Goal: Task Accomplishment & Management: Manage account settings

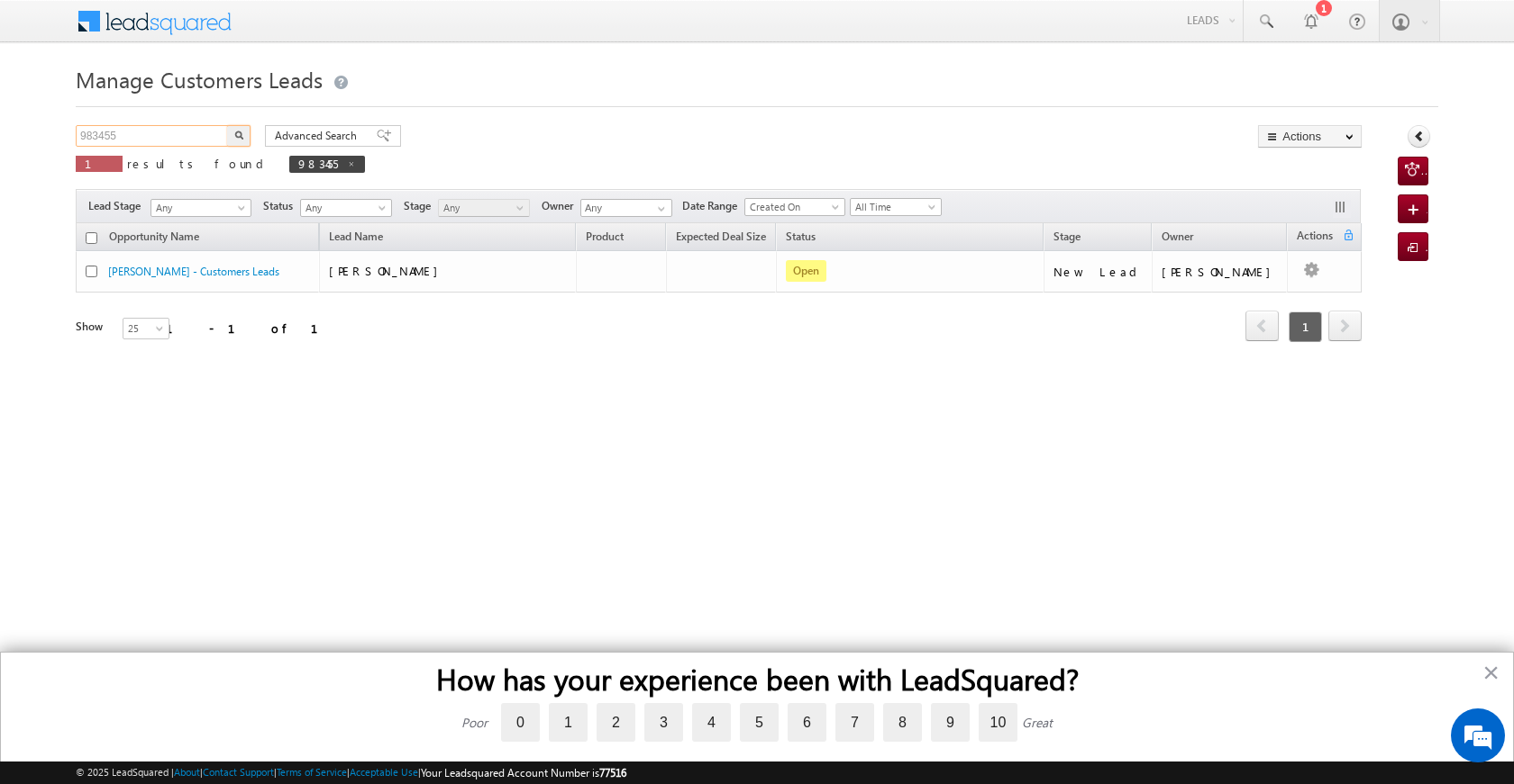
drag, startPoint x: 0, startPoint y: 0, endPoint x: 59, endPoint y: 119, distance: 132.8
click at [59, 119] on body "Menu [PERSON_NAME] [PERSON_NAME] a2@ks erve." at bounding box center [757, 255] width 1514 height 511
paste input "9609"
type input "996095"
click at [241, 129] on button "button" at bounding box center [239, 136] width 24 height 22
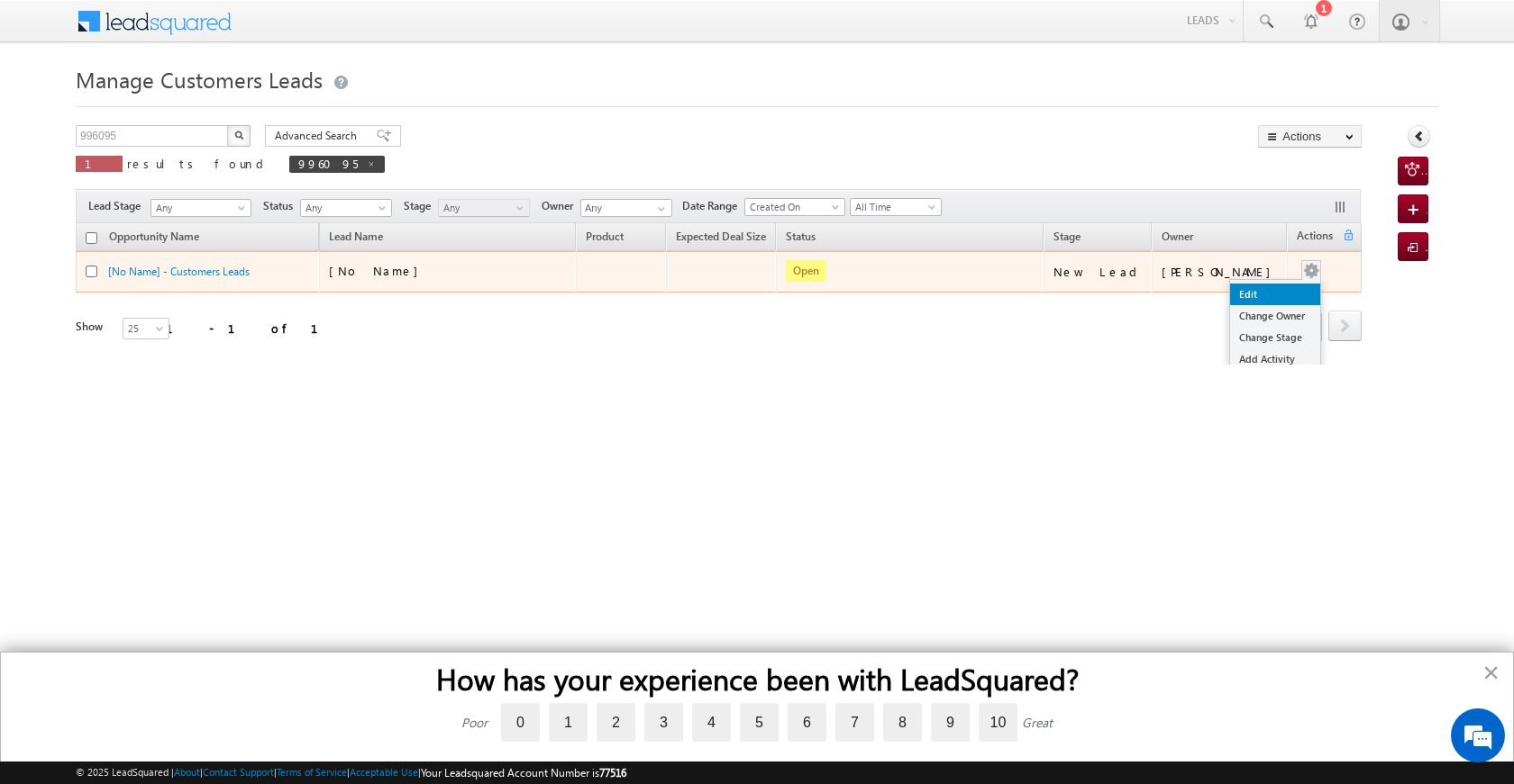
click at [1249, 287] on link "Edit" at bounding box center [1274, 294] width 91 height 22
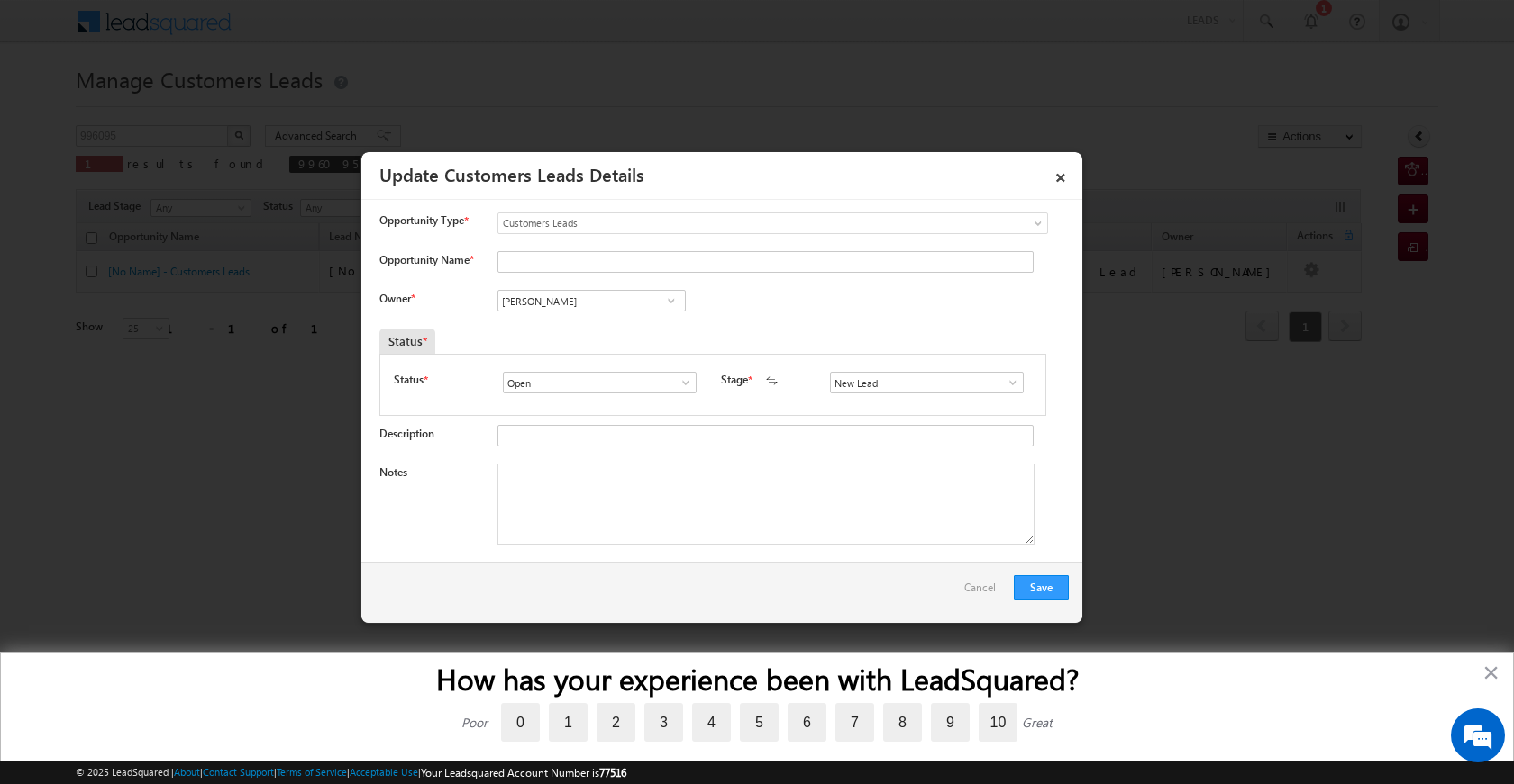
click at [572, 249] on div "Opportunity Type * Select any Activity Bank Mitra Leads Builders Leads Customer…" at bounding box center [724, 232] width 689 height 38
click at [554, 262] on input "Opportunity Name *" at bounding box center [765, 262] width 536 height 22
paste input "RAKESJH [PERSON_NAME]"
type input "RAKESJH [PERSON_NAME]"
click at [1004, 383] on span at bounding box center [1013, 383] width 18 height 15
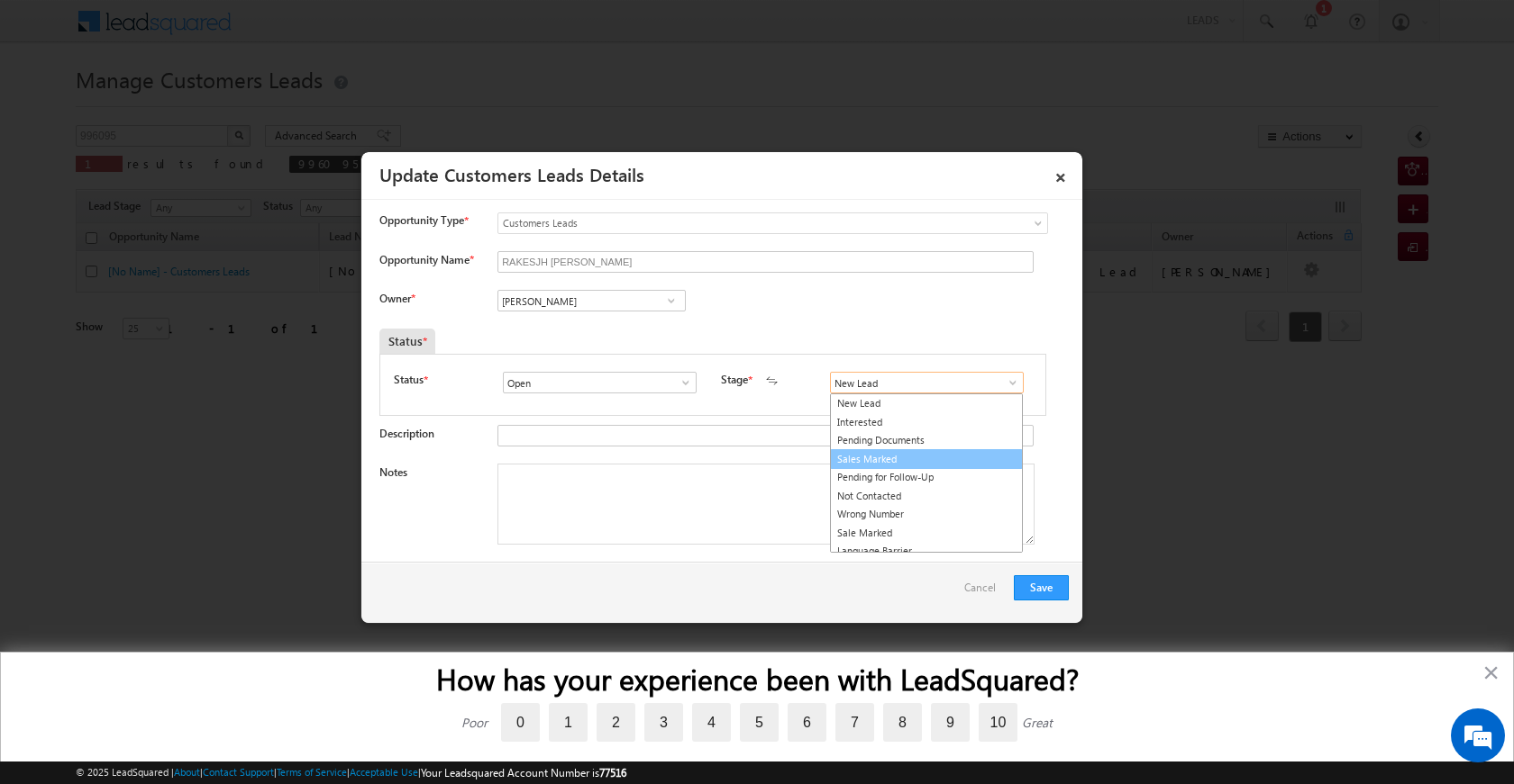
click at [922, 457] on link "Sales Marked" at bounding box center [926, 460] width 193 height 21
type input "Sales Marked"
click at [677, 486] on textarea "Notes" at bounding box center [765, 504] width 537 height 81
click at [679, 302] on link at bounding box center [670, 301] width 23 height 18
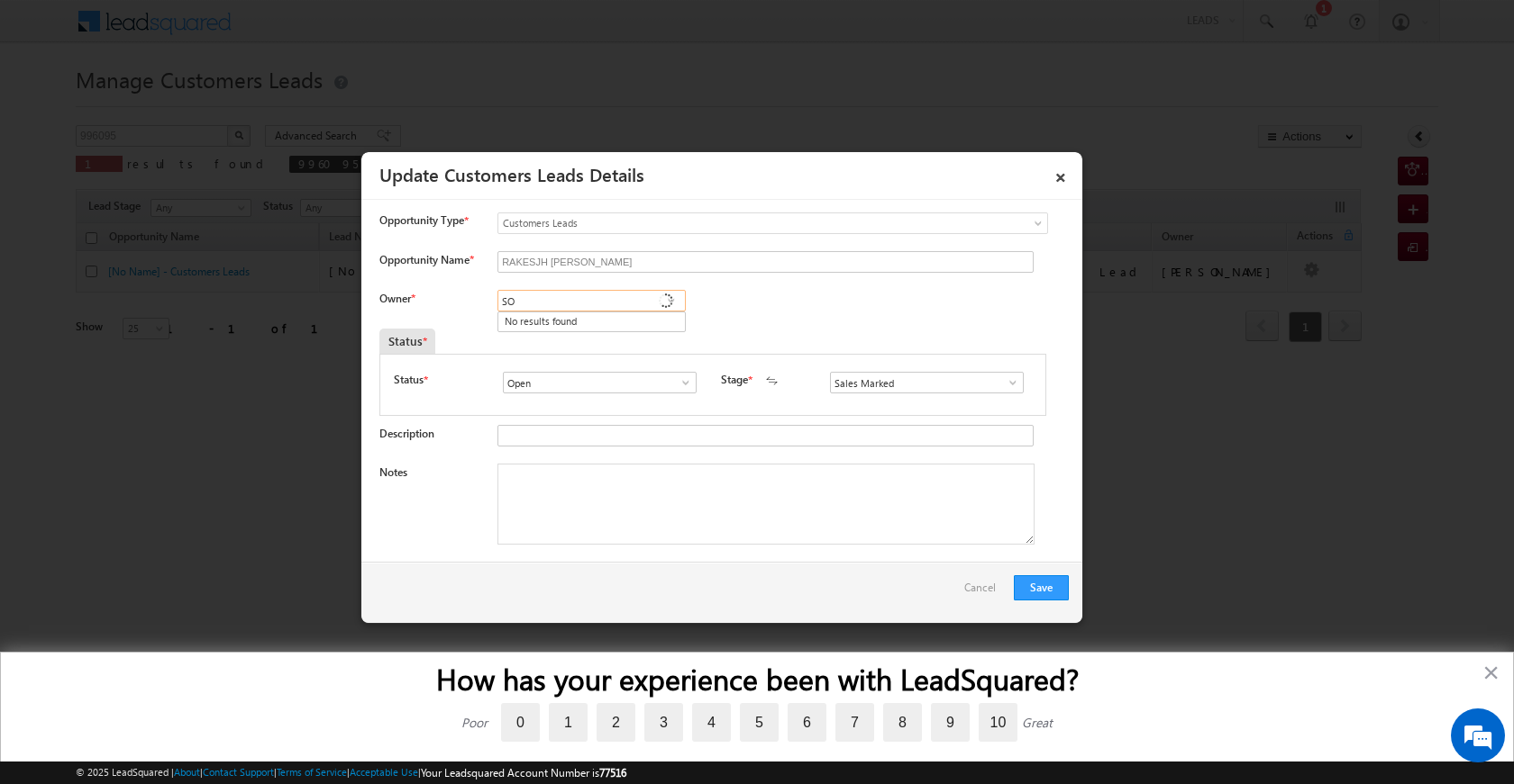
type input "S"
type input ","
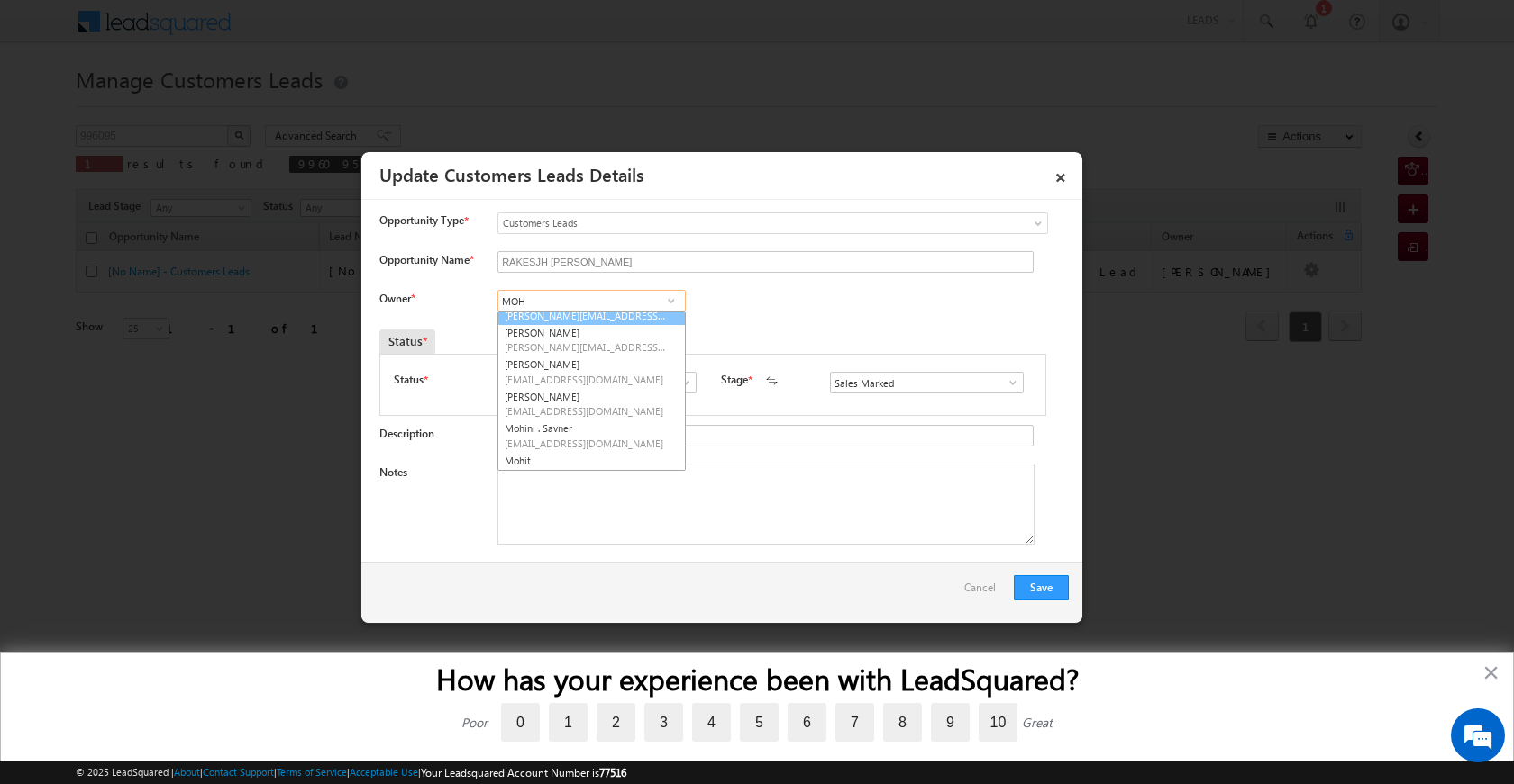
scroll to position [180, 0]
type input "MOH"
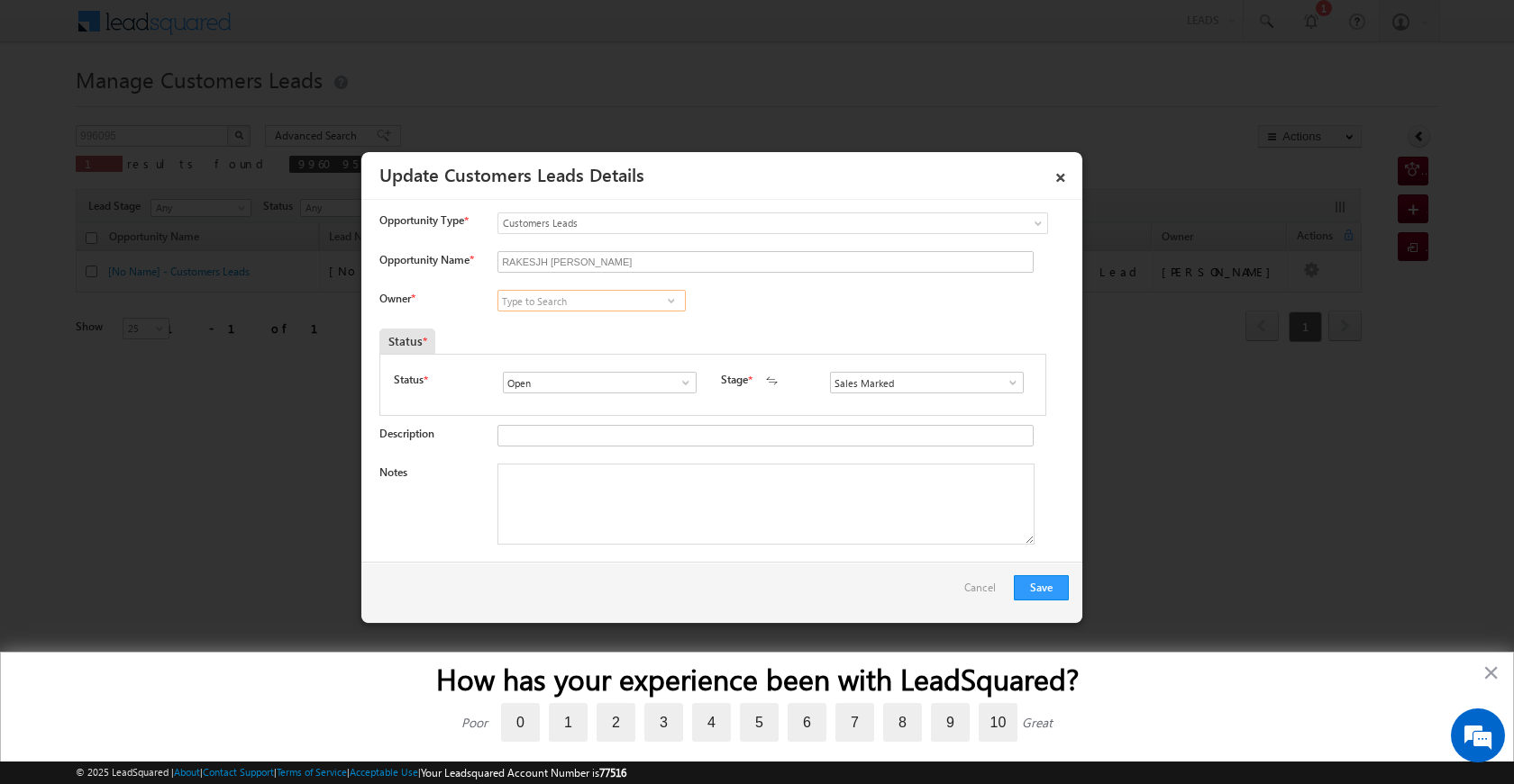
click at [582, 295] on input at bounding box center [592, 301] width 188 height 22
paste input "[PERSON_NAME]"
type input "[PERSON_NAME]"
click at [636, 295] on input "[PERSON_NAME]" at bounding box center [592, 301] width 188 height 22
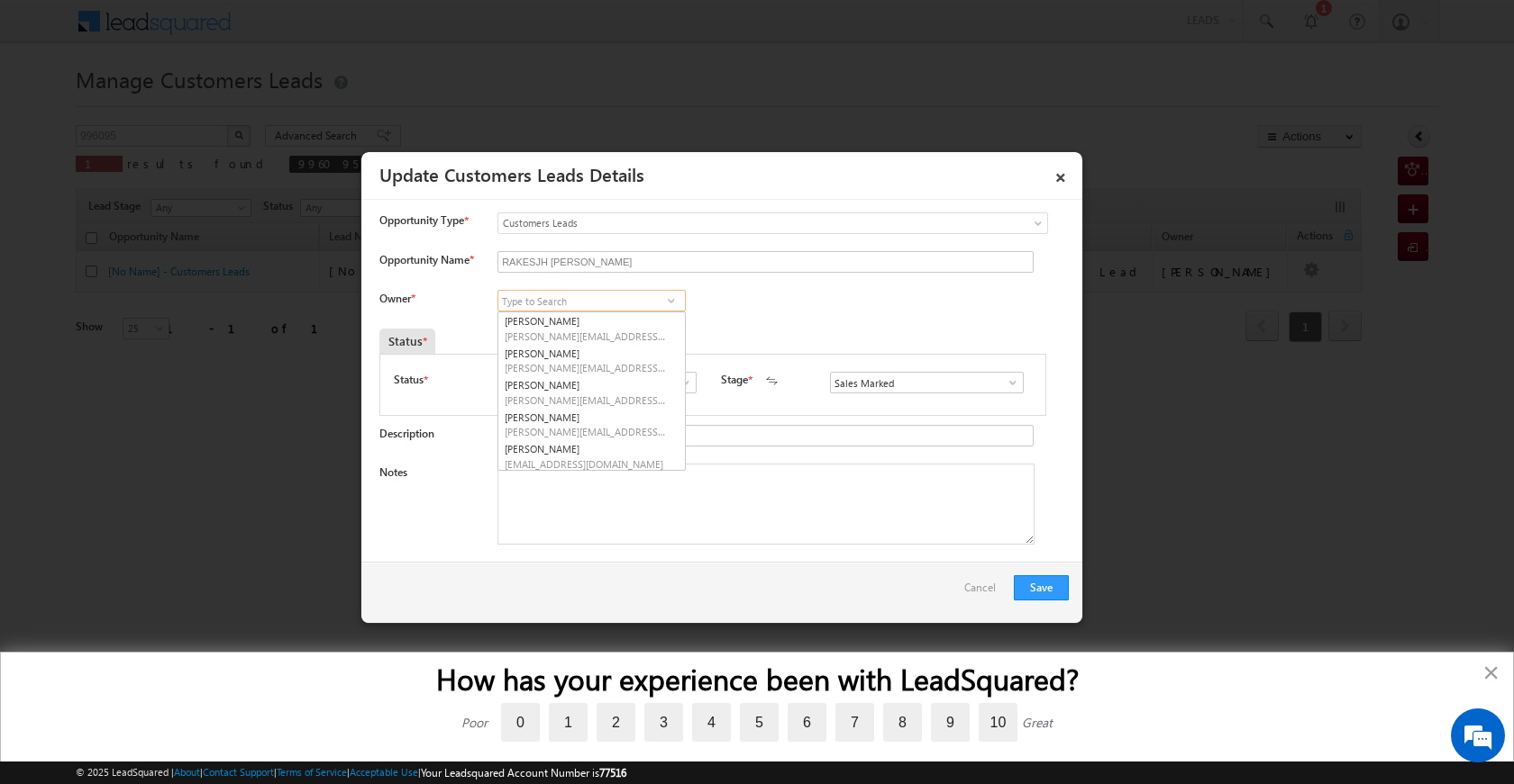
type input "A"
type input "S"
paste input "[PERSON_NAME]"
click at [644, 303] on input "[PERSON_NAME]" at bounding box center [592, 301] width 188 height 22
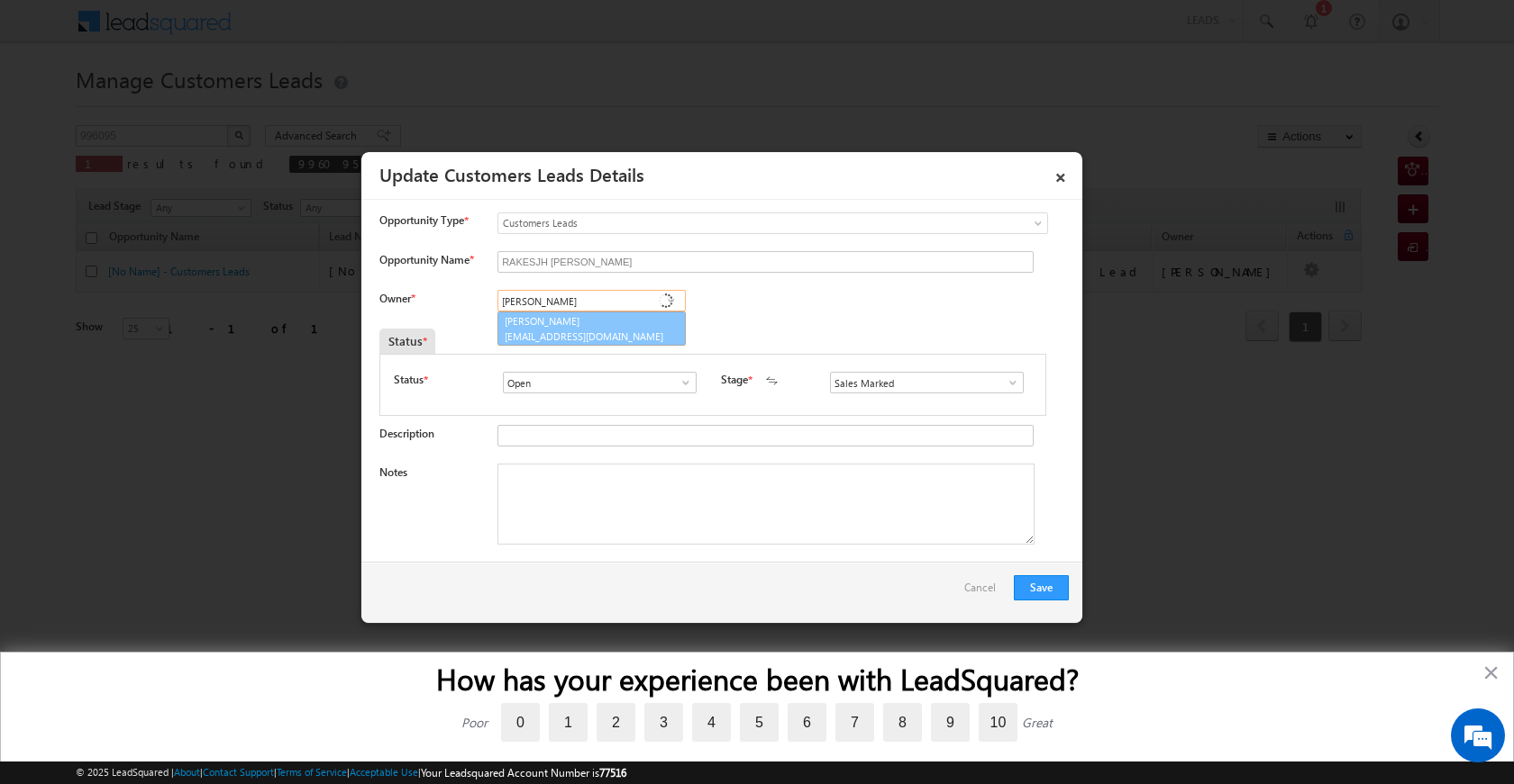
click at [638, 332] on span "[EMAIL_ADDRESS][DOMAIN_NAME]" at bounding box center [585, 336] width 162 height 14
type input "[PERSON_NAME]"
click at [598, 488] on textarea "Notes" at bounding box center [765, 504] width 537 height 81
click at [1004, 384] on span at bounding box center [1013, 383] width 18 height 15
drag, startPoint x: 628, startPoint y: 512, endPoint x: 596, endPoint y: 362, distance: 153.4
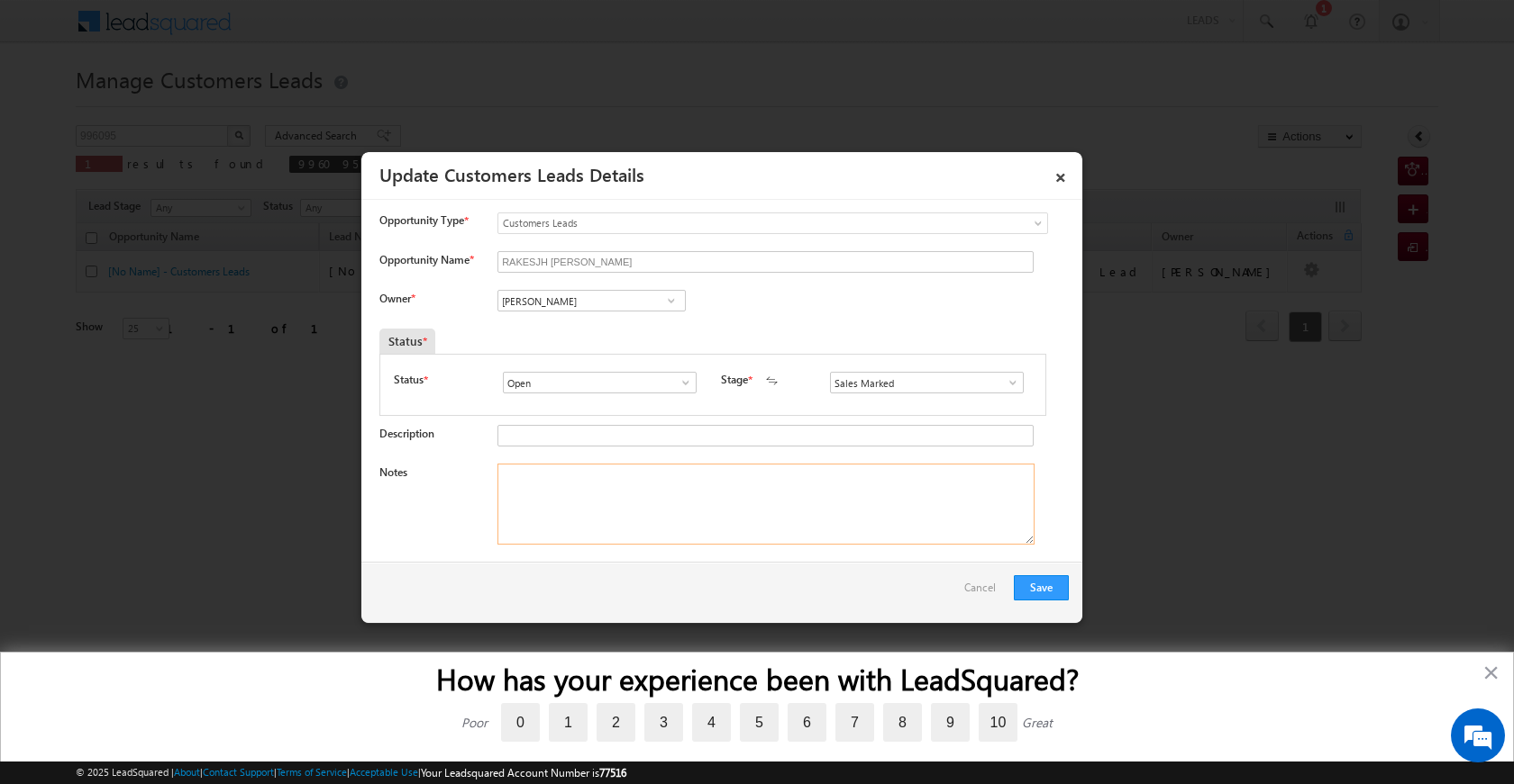
click at [627, 511] on textarea "Notes" at bounding box center [765, 504] width 537 height 81
drag, startPoint x: 638, startPoint y: 512, endPoint x: 641, endPoint y: 484, distance: 28.2
click at [641, 504] on textarea "Notes" at bounding box center [765, 504] width 537 height 81
paste textarea "996095 / VB_Know_More / RAKESJH [PERSON_NAME] / 9427073436 / PIOT VALU 20LAC / …"
type textarea "996095 / VB_Know_More / RAKESJH [PERSON_NAME] / 9427073436 / PIOT VALU 20LAC / …"
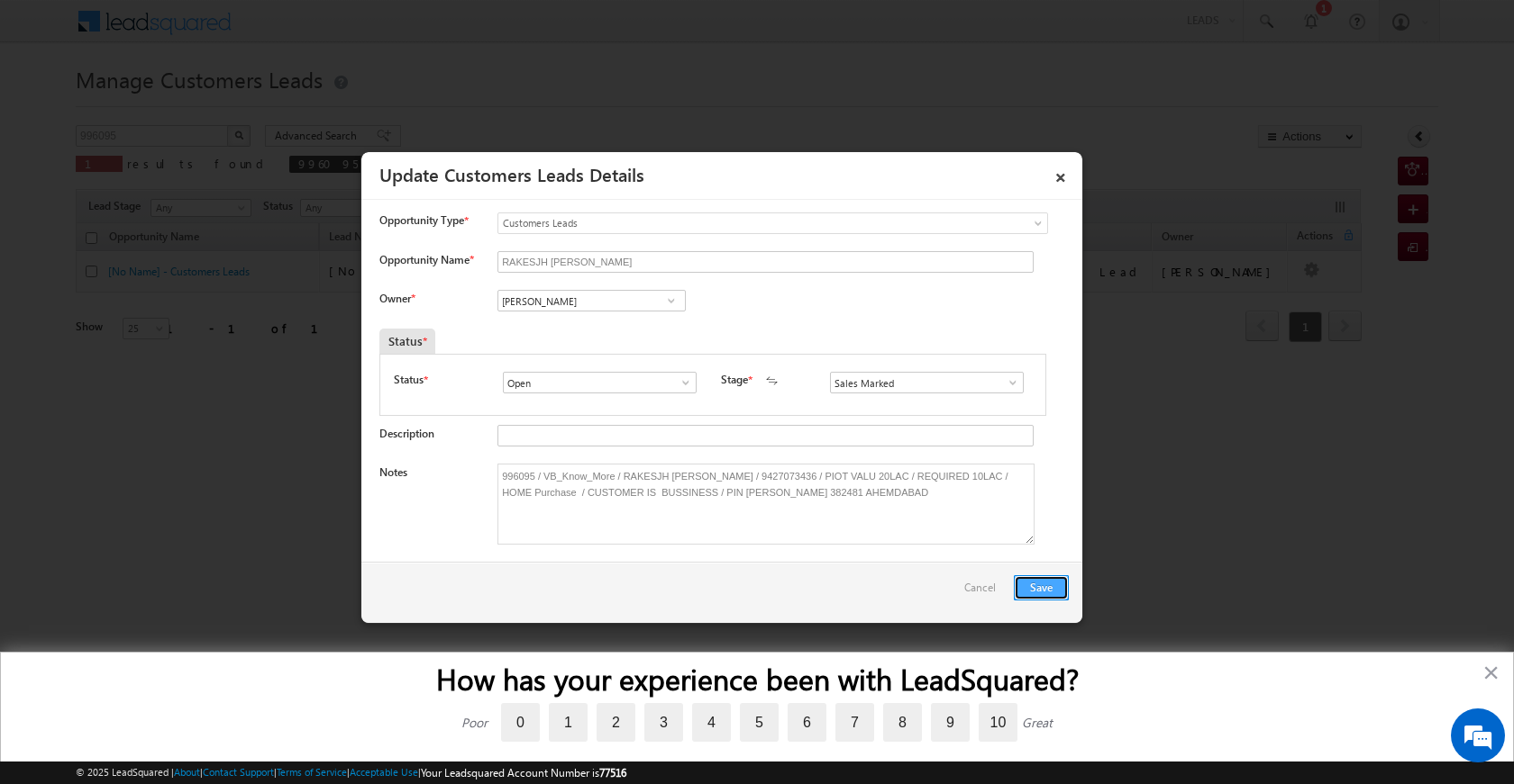
click at [1032, 586] on button "Save" at bounding box center [1041, 588] width 55 height 26
